Goal: Task Accomplishment & Management: Manage account settings

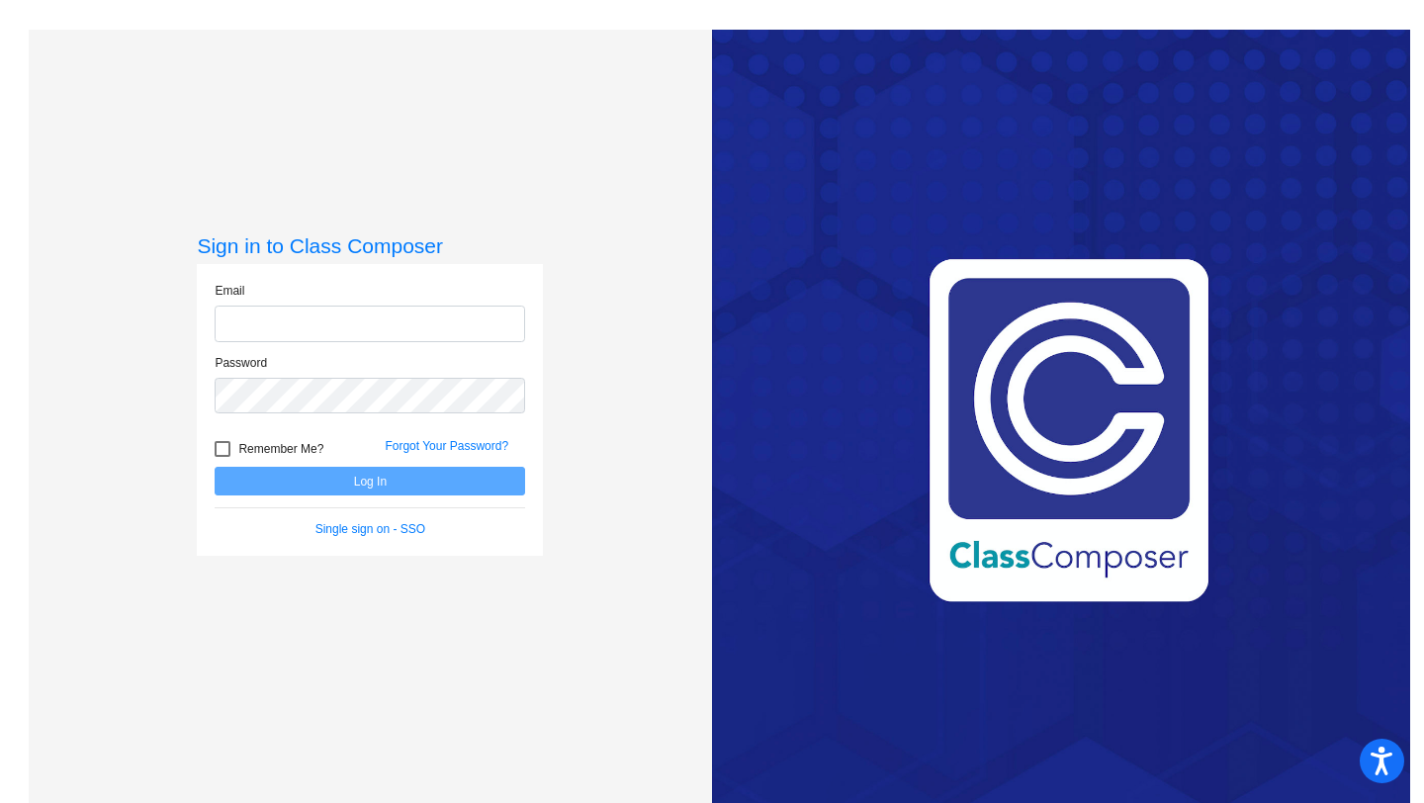
type input "[EMAIL_ADDRESS][DOMAIN_NAME]"
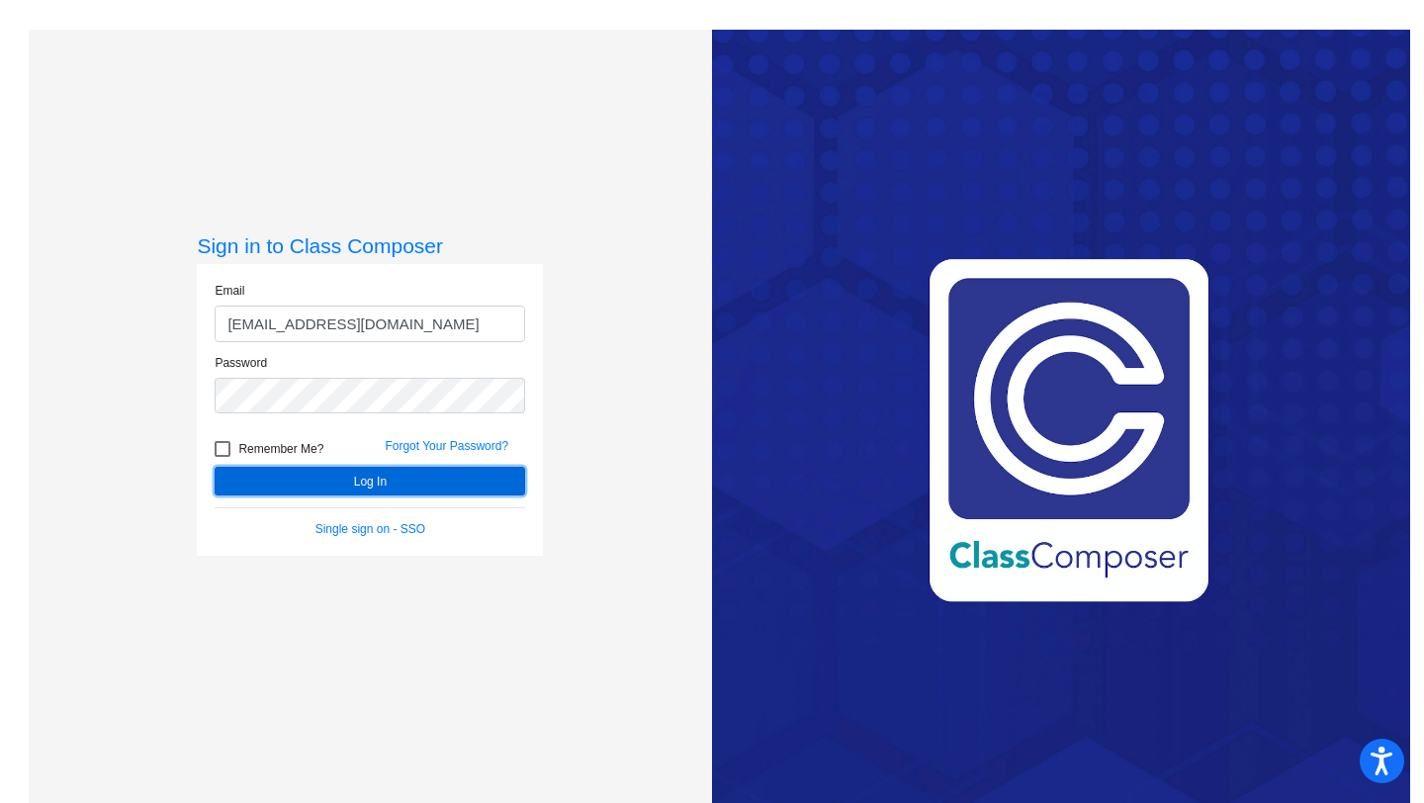
click at [364, 485] on button "Log In" at bounding box center [370, 481] width 310 height 29
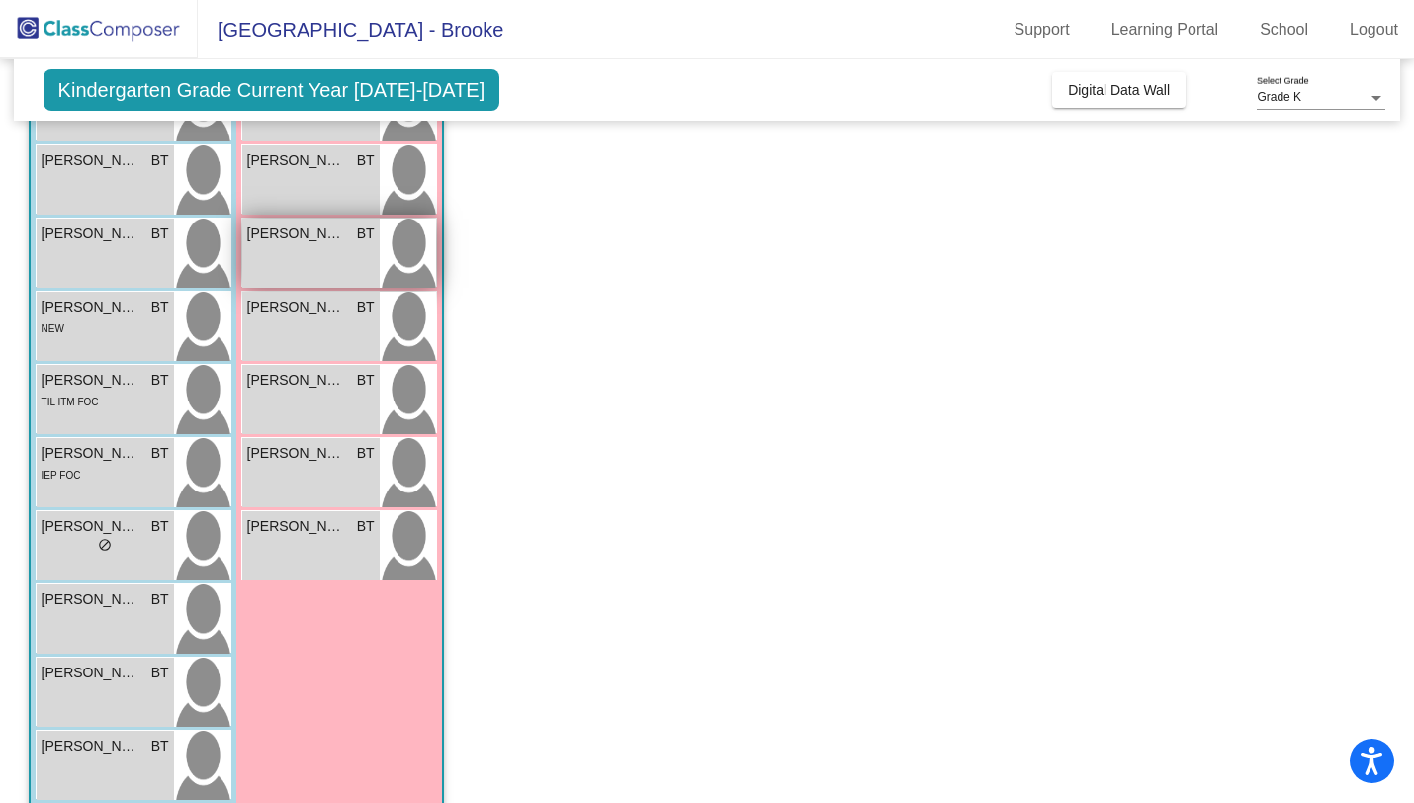
scroll to position [332, 0]
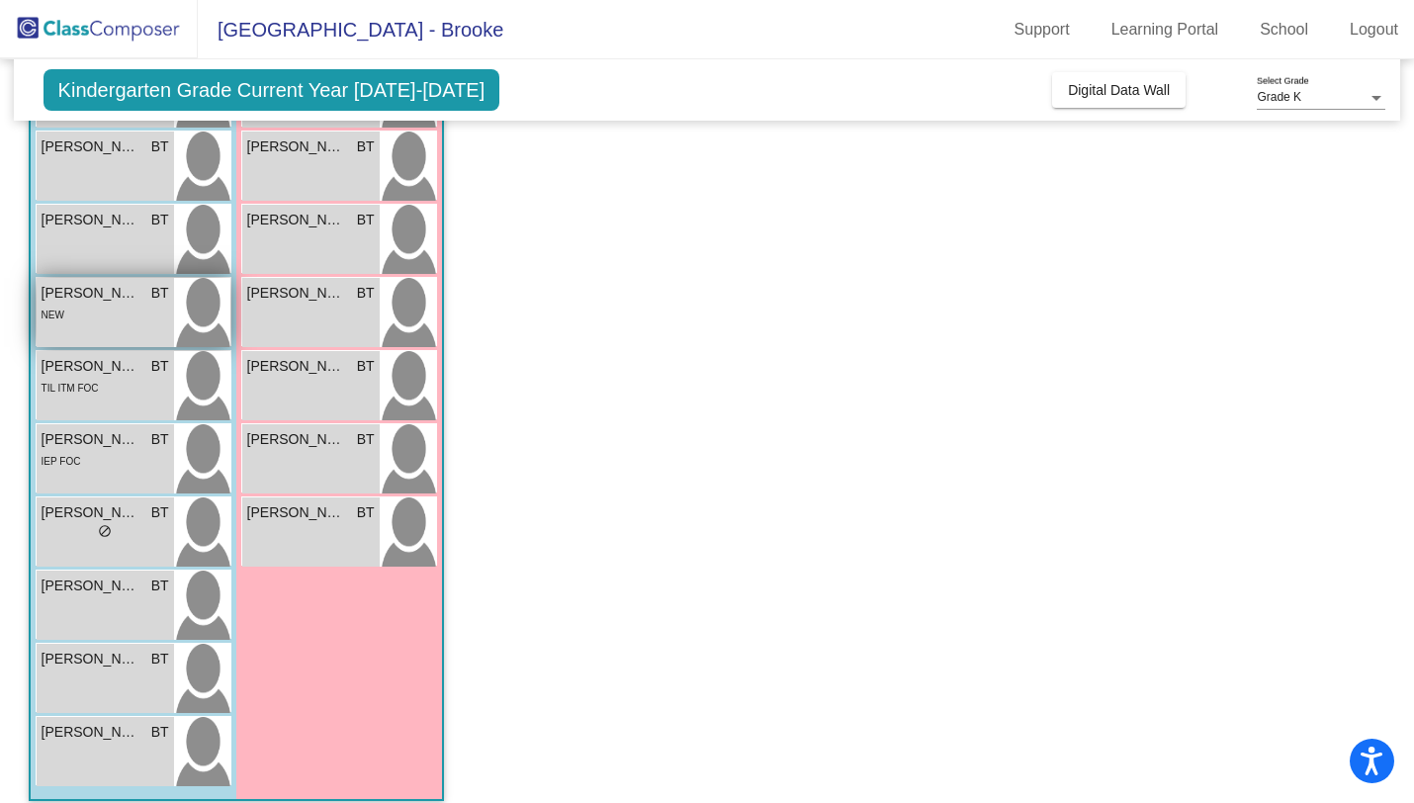
click at [171, 311] on div "[PERSON_NAME] BT lock do_not_disturb_alt NEW" at bounding box center [105, 312] width 137 height 69
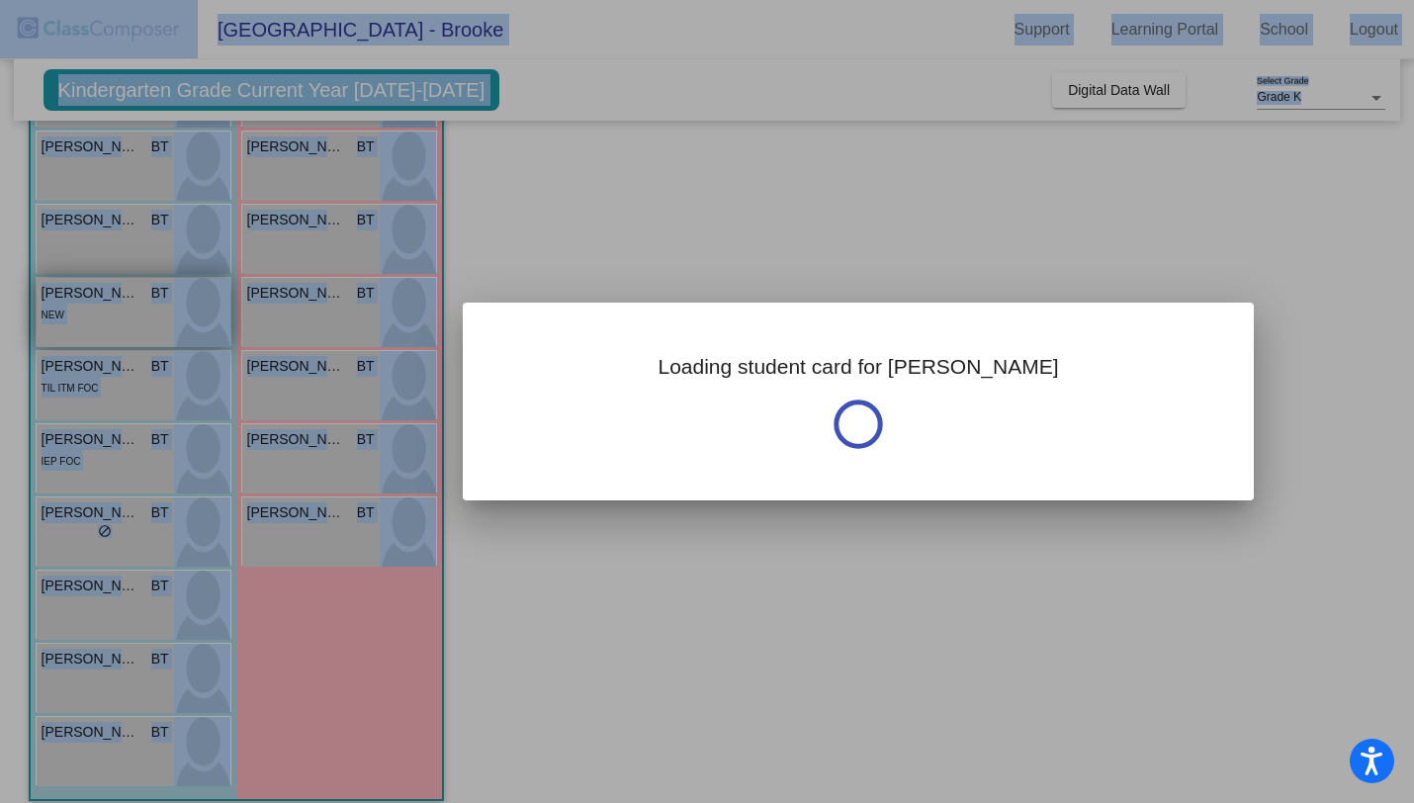
click at [171, 311] on div at bounding box center [707, 401] width 1414 height 803
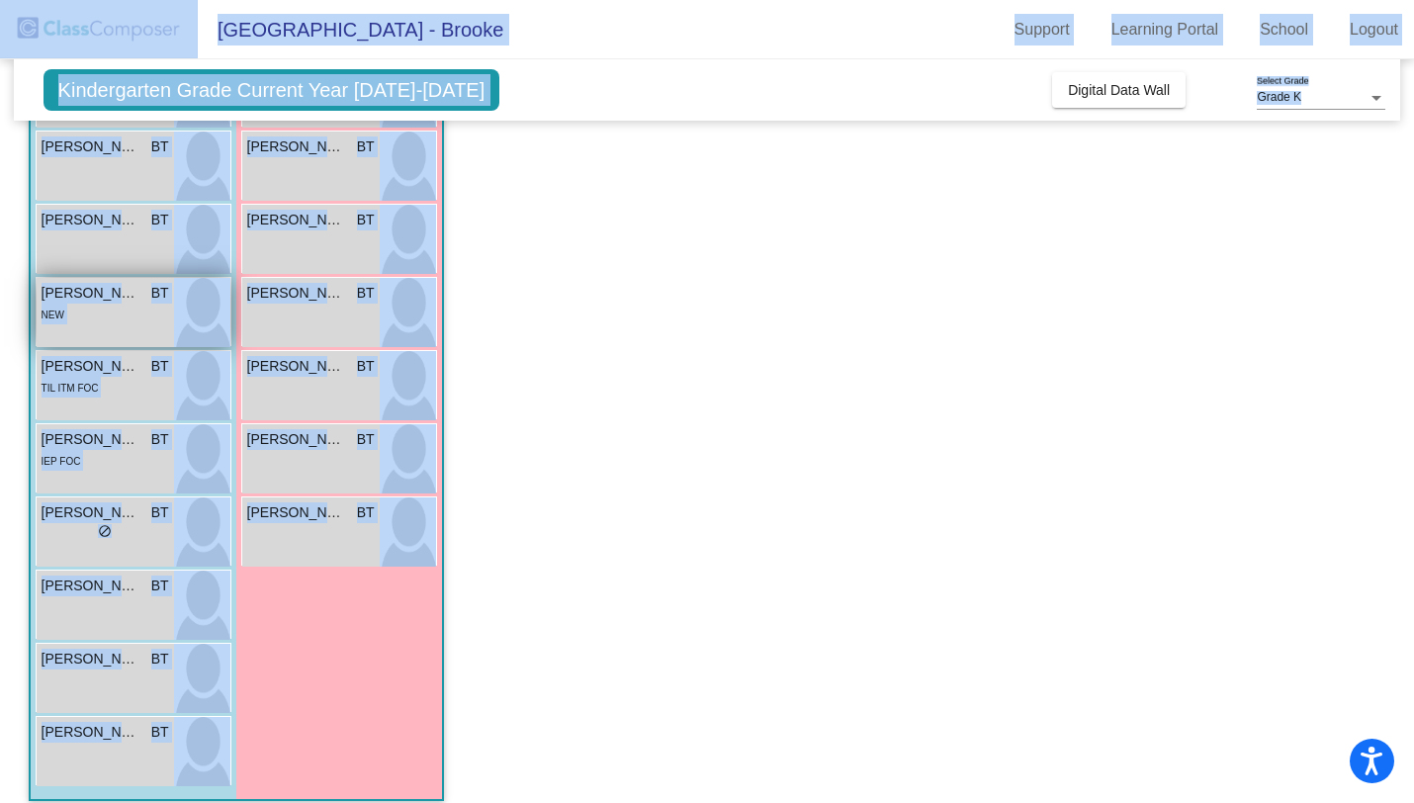
click at [182, 328] on img at bounding box center [202, 312] width 56 height 69
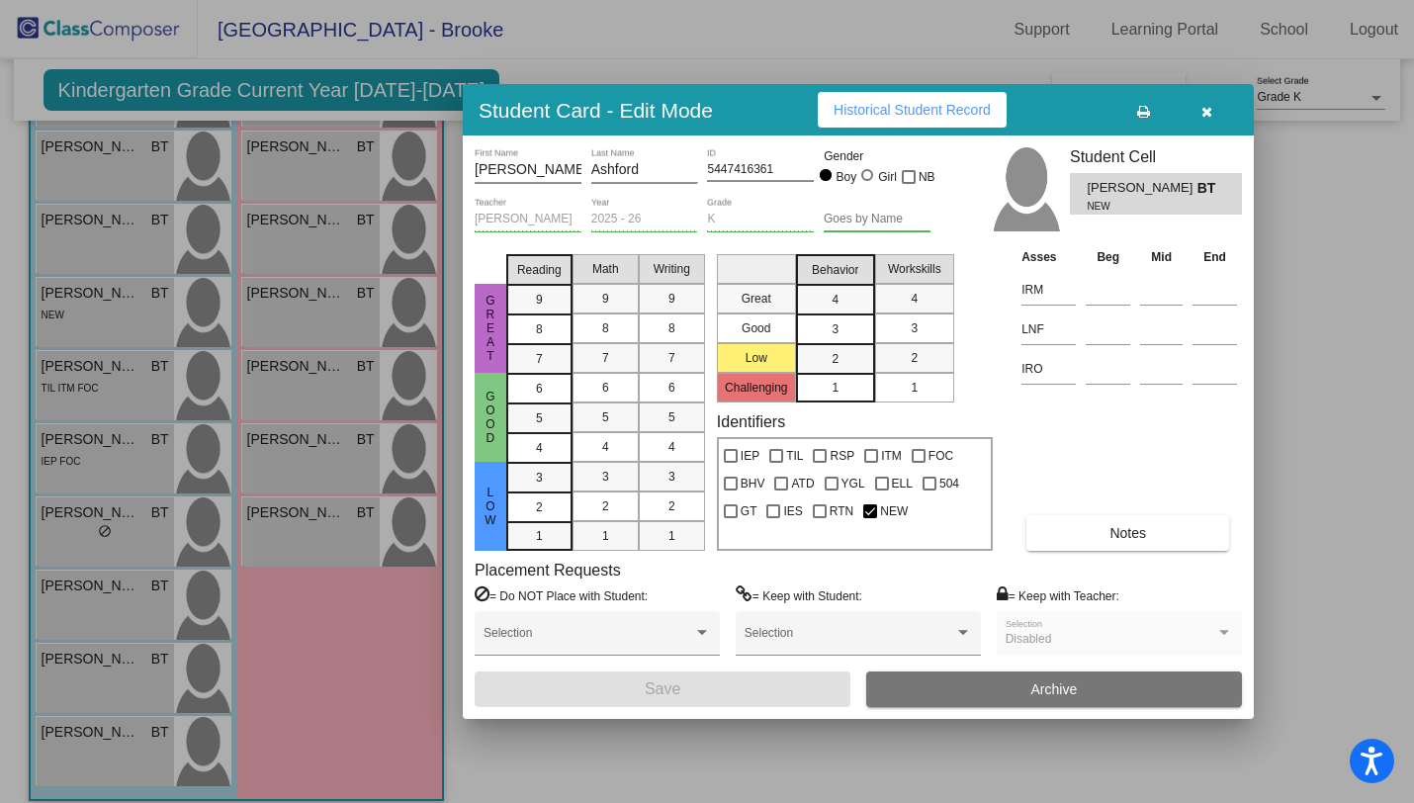
click at [1206, 117] on icon "button" at bounding box center [1206, 112] width 11 height 14
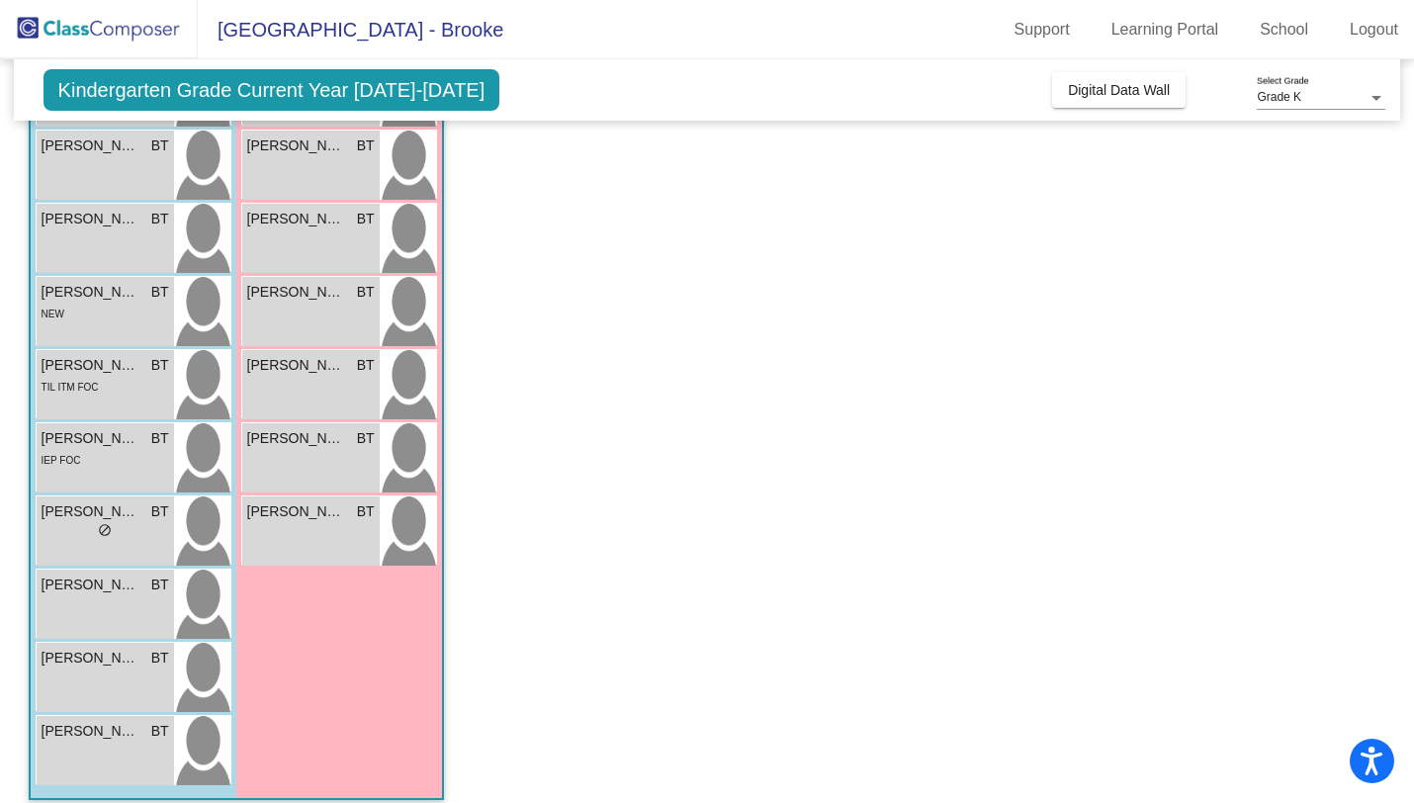
scroll to position [350, 0]
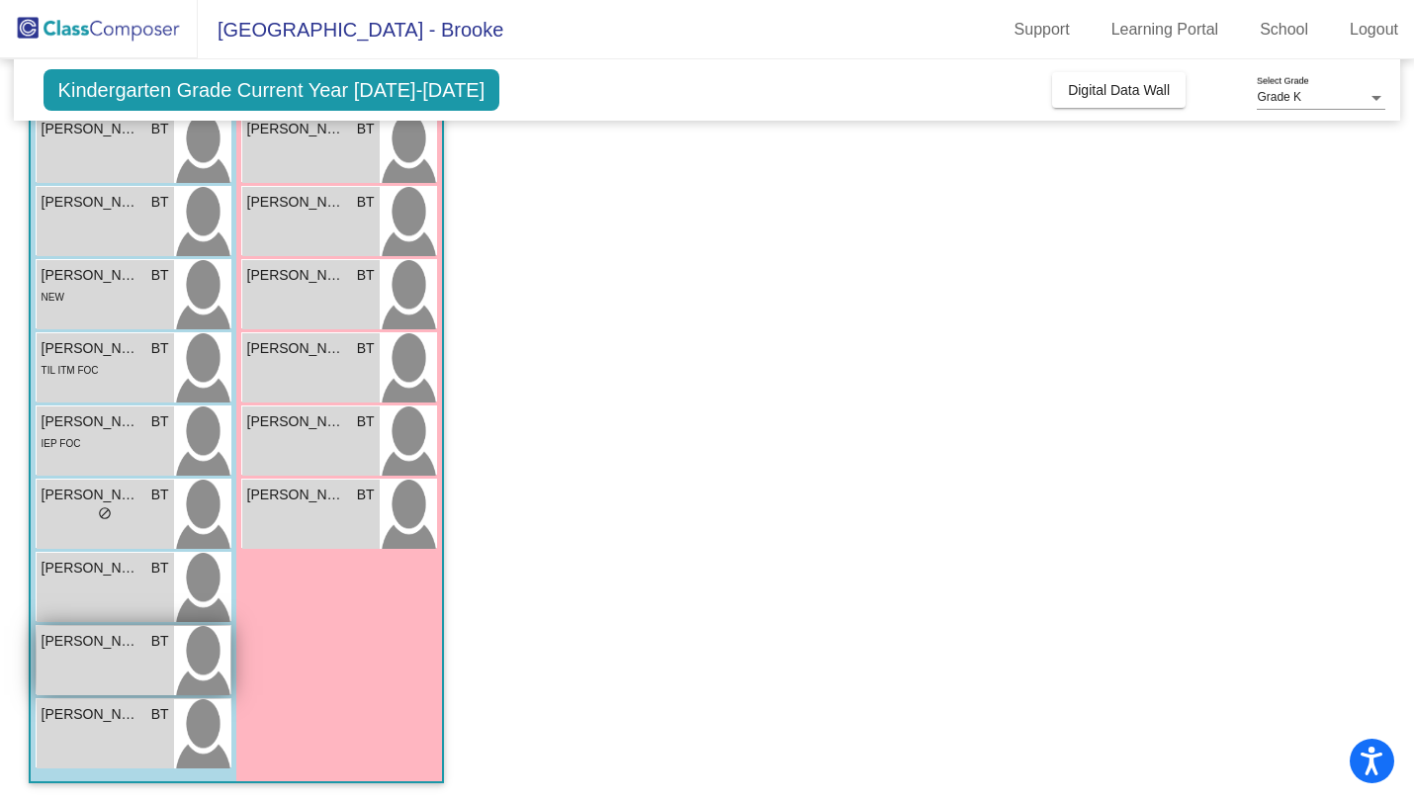
click at [166, 667] on div "Uryjah [PERSON_NAME] lock do_not_disturb_alt" at bounding box center [105, 660] width 137 height 69
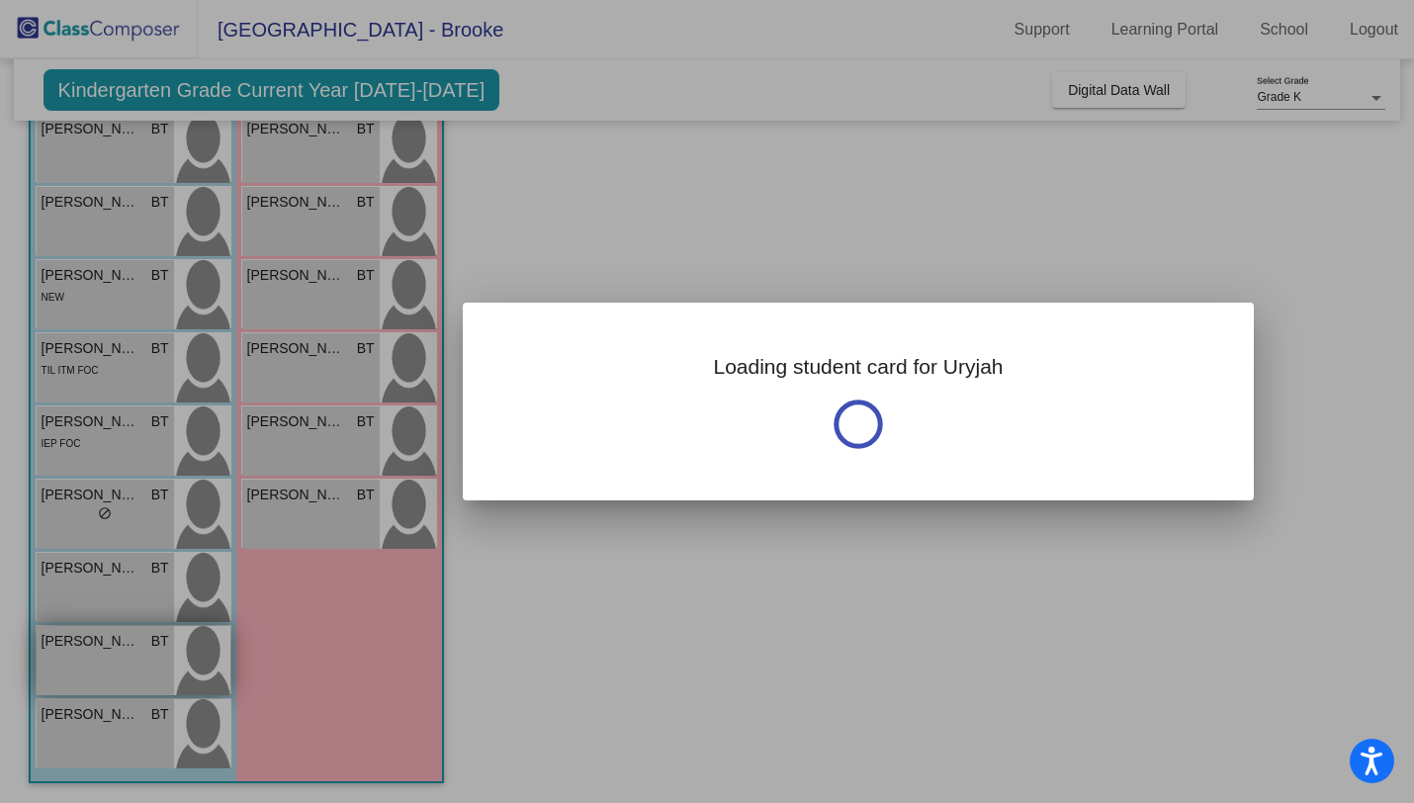
click at [166, 667] on div at bounding box center [707, 401] width 1414 height 803
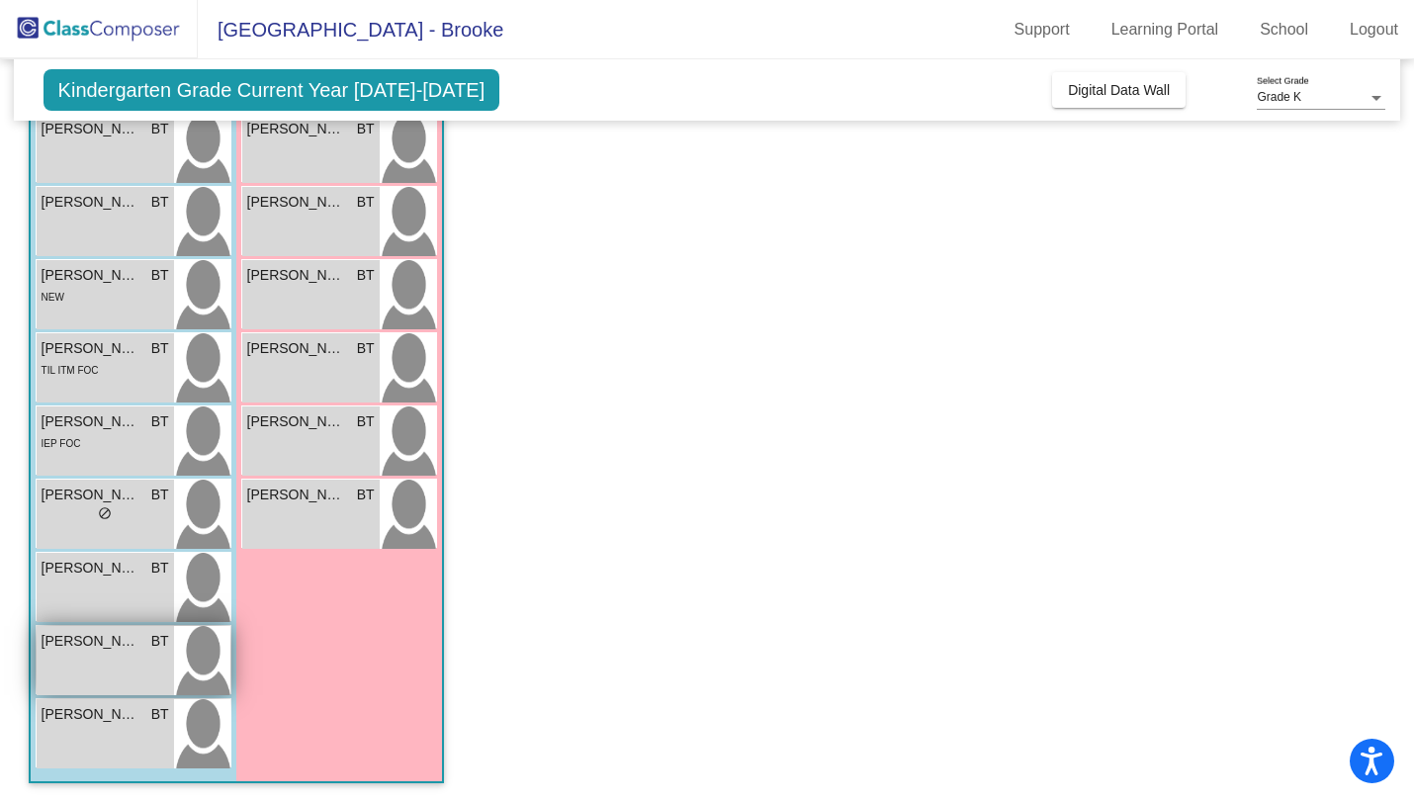
click at [166, 667] on div "Uryjah [PERSON_NAME] lock do_not_disturb_alt" at bounding box center [105, 660] width 137 height 69
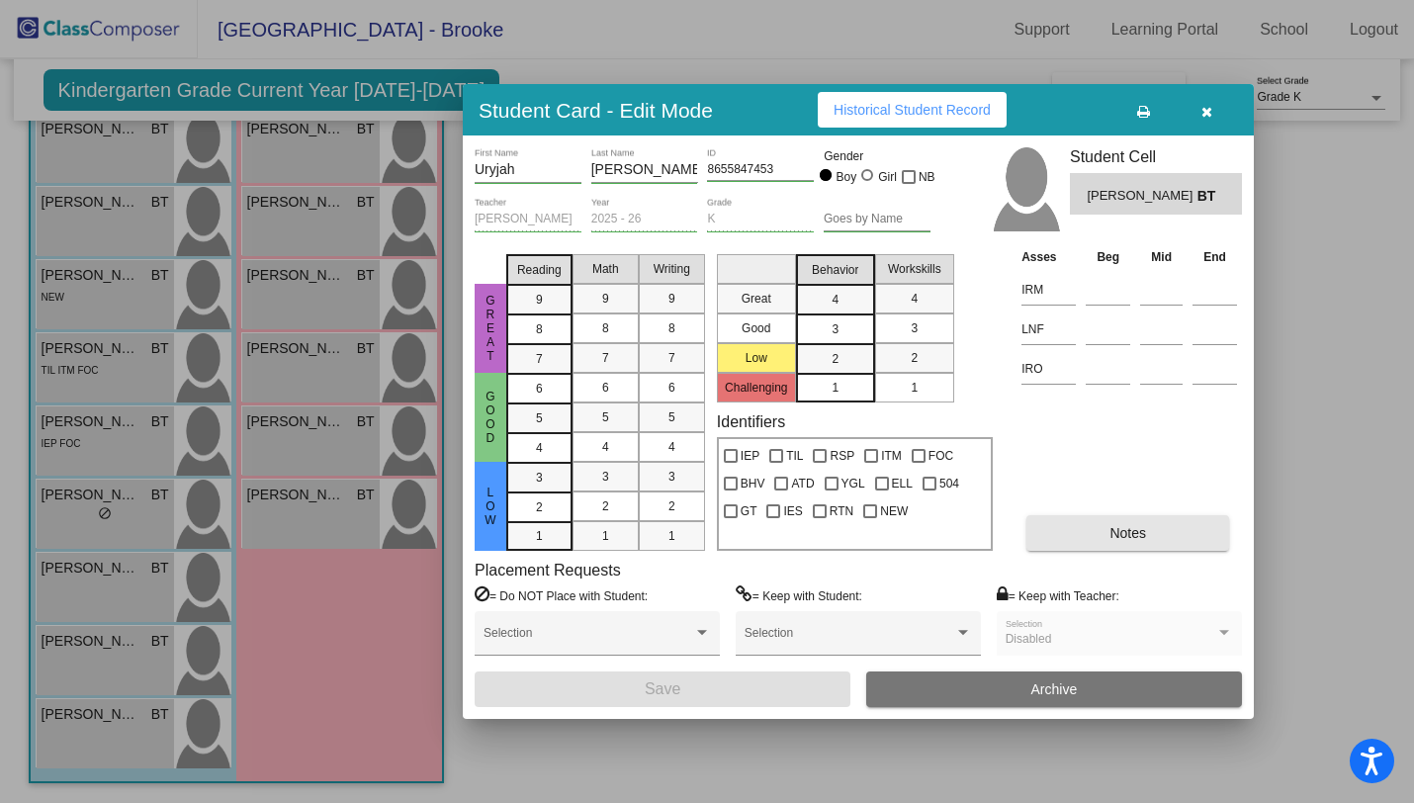
click at [1090, 523] on button "Notes" at bounding box center [1127, 533] width 203 height 36
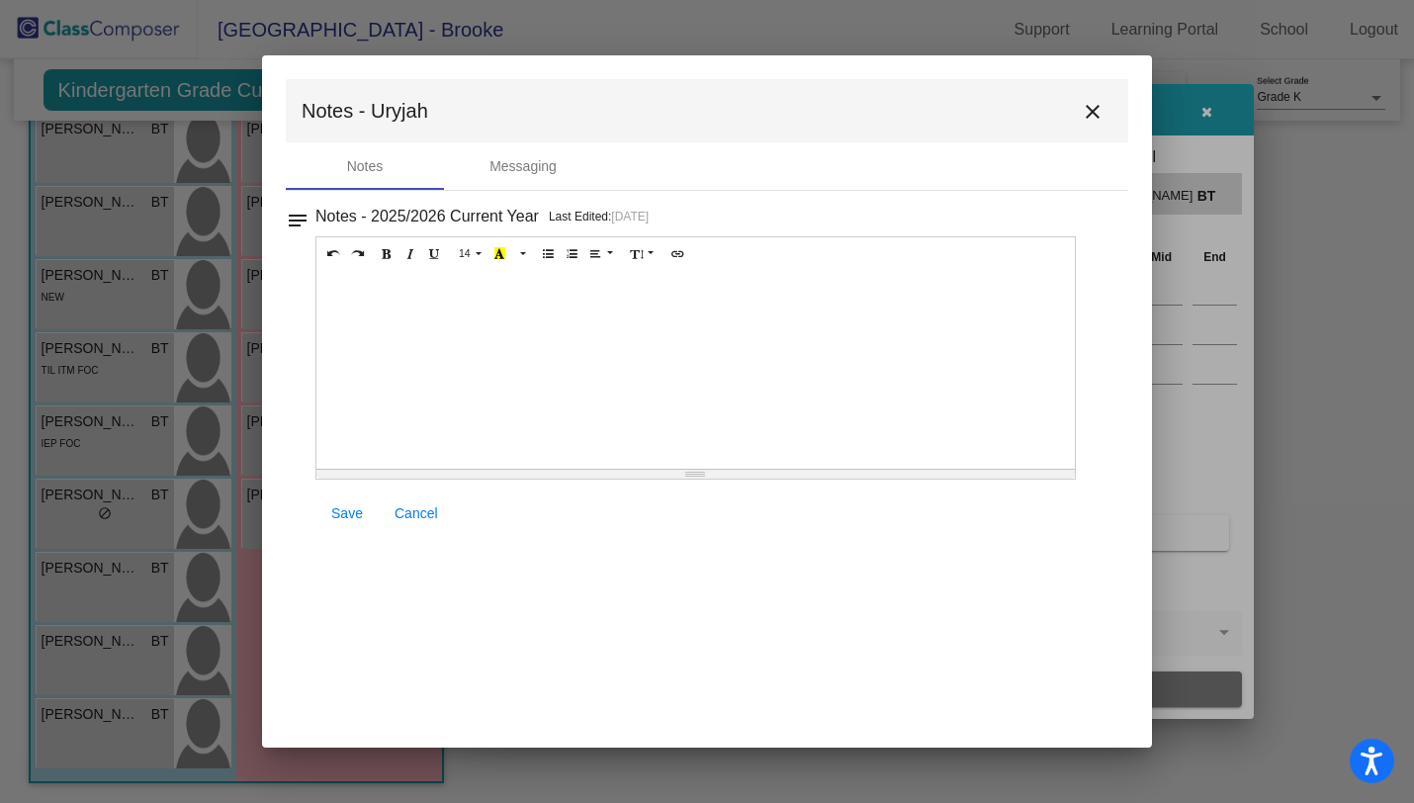
scroll to position [0, 0]
click at [1095, 113] on mat-icon "close" at bounding box center [1093, 112] width 24 height 24
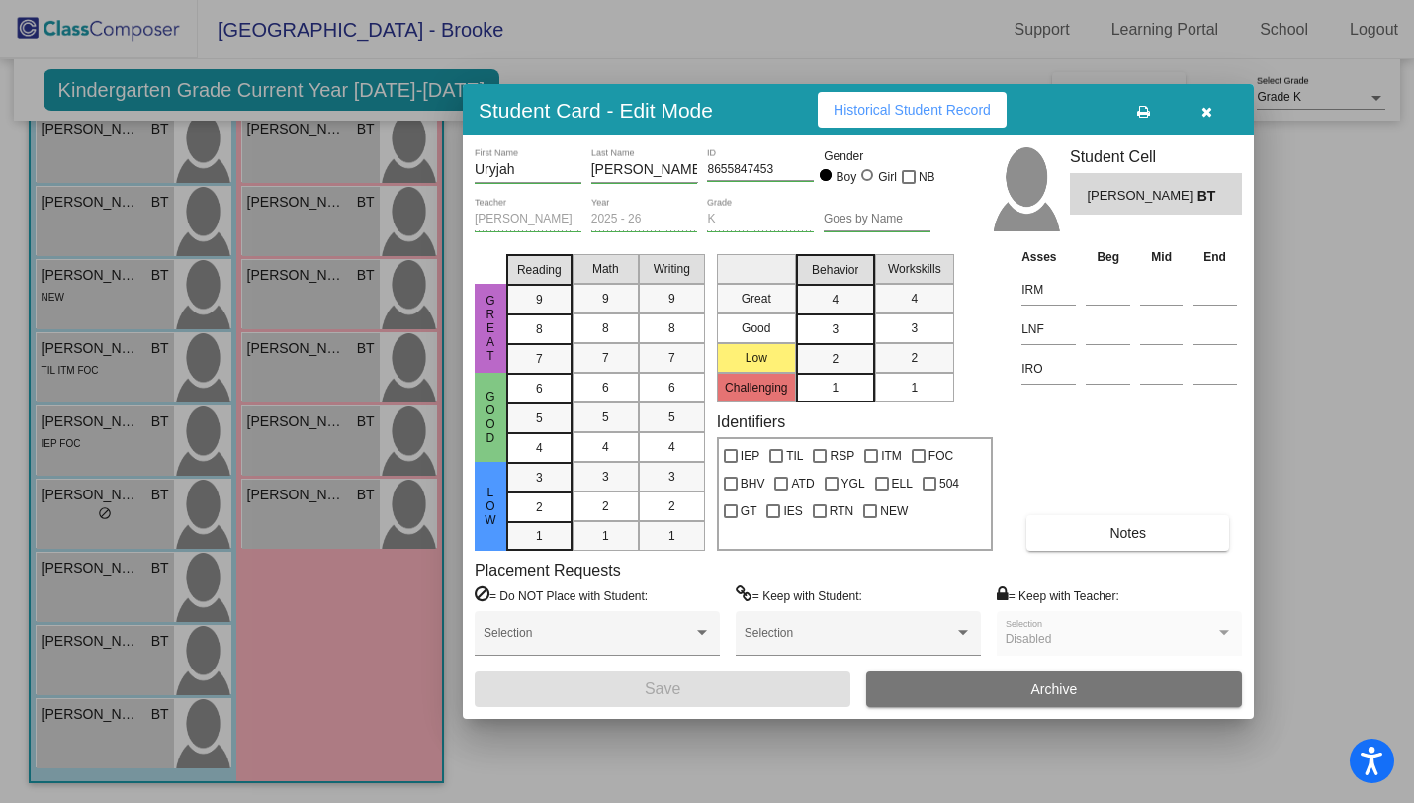
click at [1207, 113] on icon "button" at bounding box center [1206, 112] width 11 height 14
